Goal: Find specific page/section: Find specific page/section

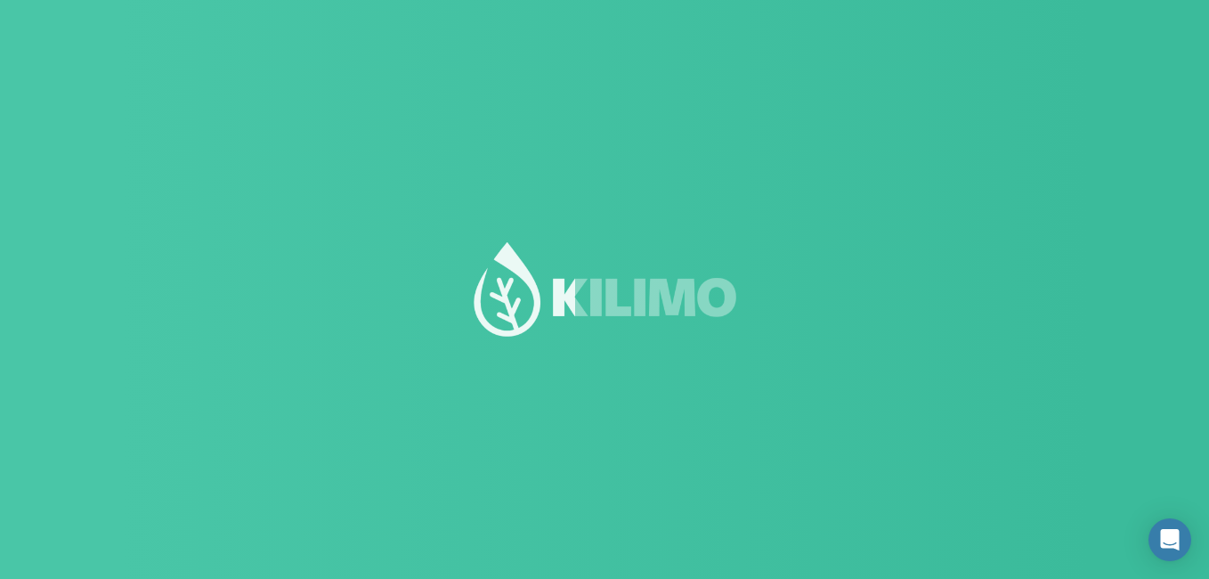
type input "Alpamanta"
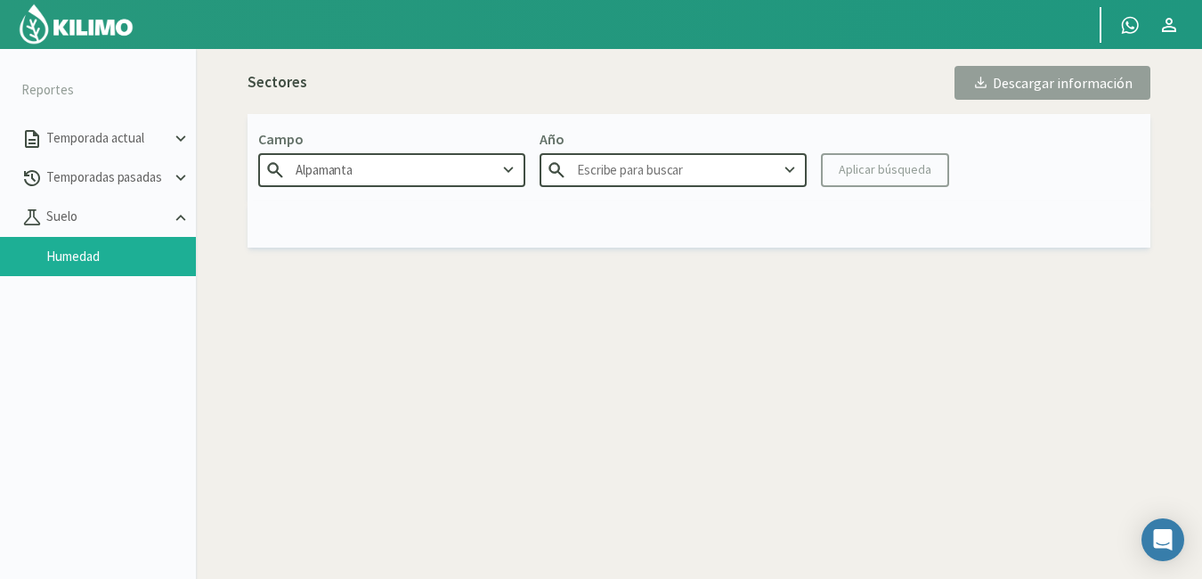
type input "2025"
